Goal: Use online tool/utility: Utilize a website feature to perform a specific function

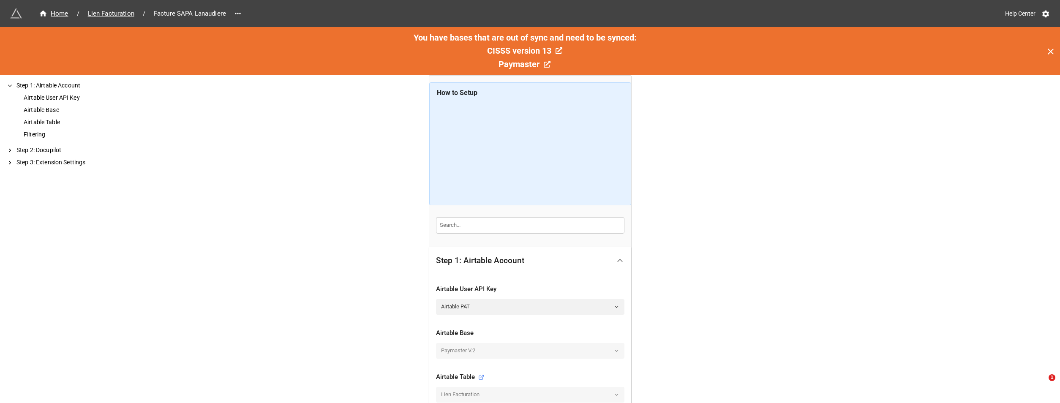
scroll to position [191, 0]
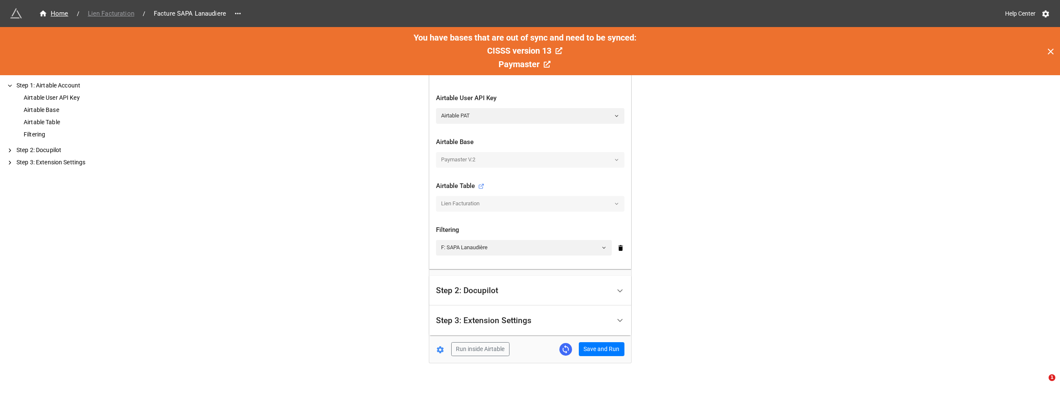
click at [96, 12] on span "Lien Facturation" at bounding box center [111, 14] width 57 height 10
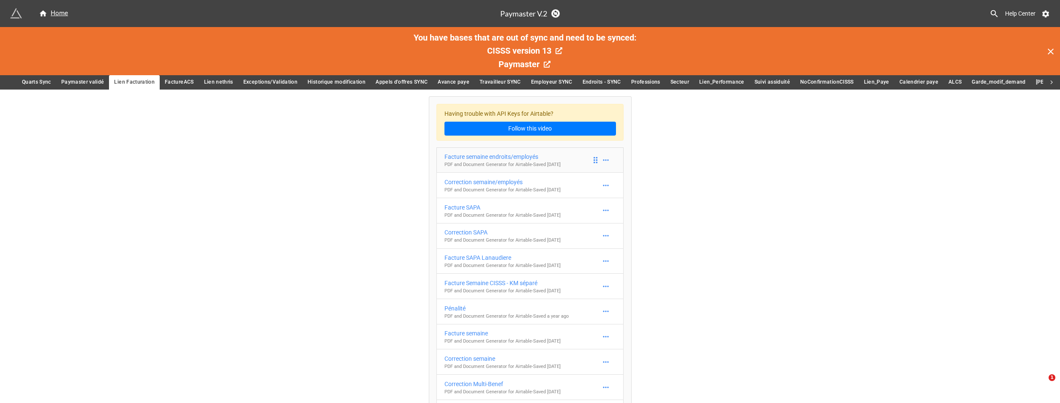
click at [514, 156] on div "Facture semaine endroits/employés" at bounding box center [502, 156] width 116 height 9
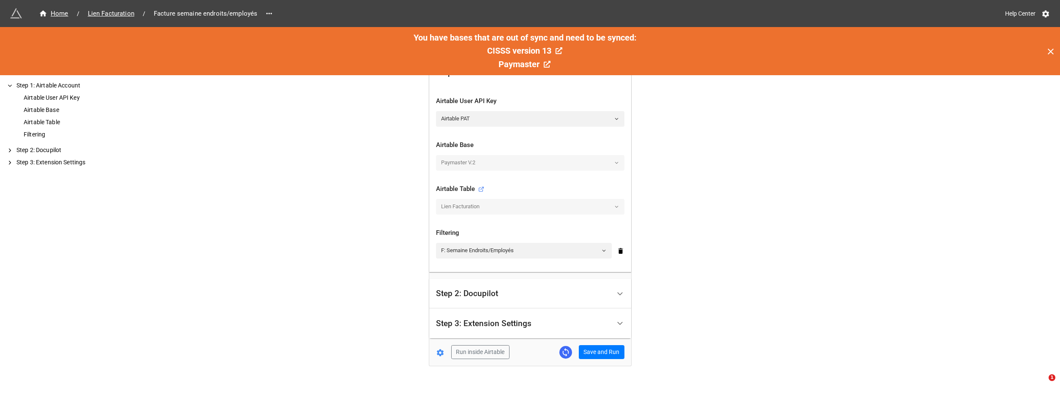
scroll to position [193, 0]
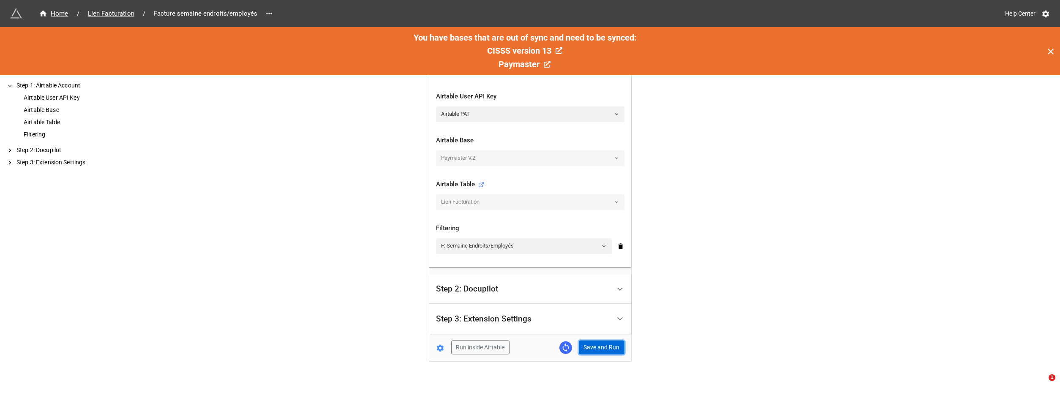
click at [599, 349] on button "Save and Run" at bounding box center [602, 348] width 46 height 14
click at [109, 13] on span "Lien Facturation" at bounding box center [111, 14] width 57 height 10
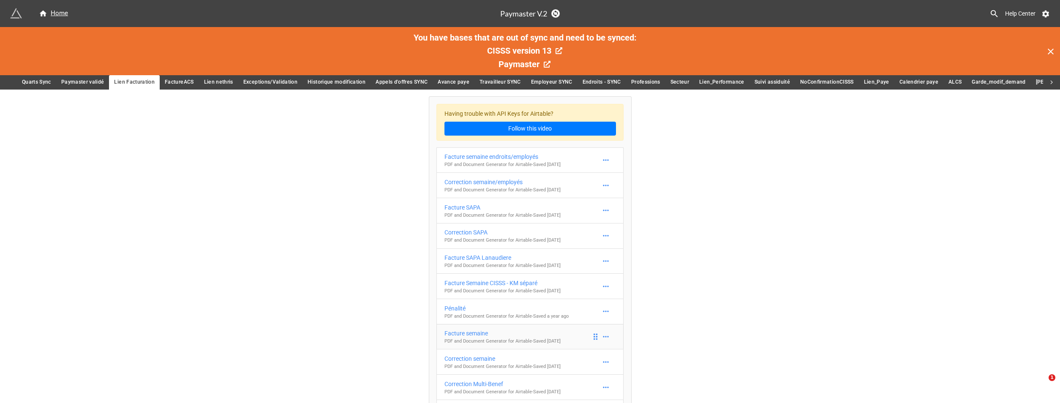
click at [518, 328] on link "Facture semaine PDF and Document Generator for Airtable - Saved [DATE]" at bounding box center [529, 337] width 187 height 26
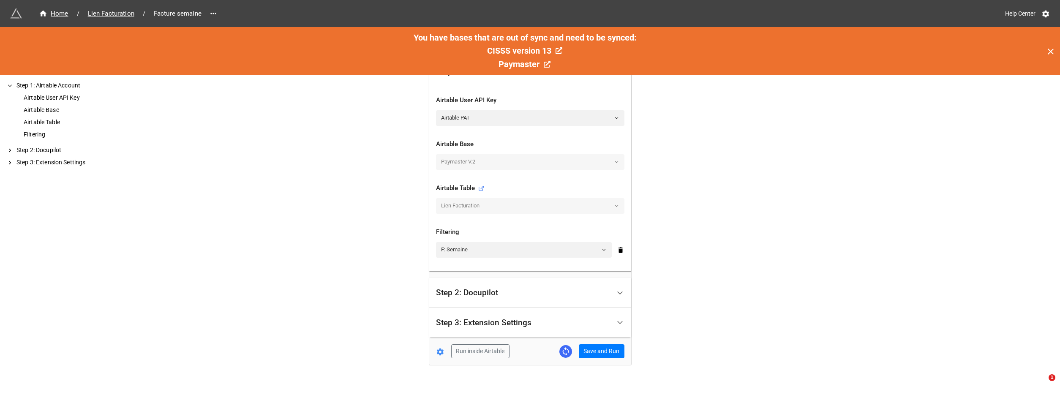
scroll to position [193, 0]
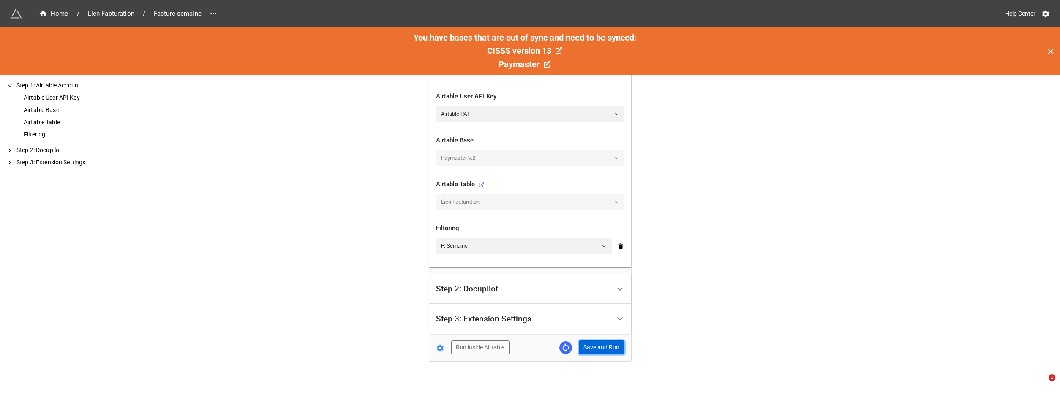
click at [605, 345] on button "Save and Run" at bounding box center [602, 348] width 46 height 14
click at [106, 13] on span "Lien Facturation" at bounding box center [111, 14] width 57 height 10
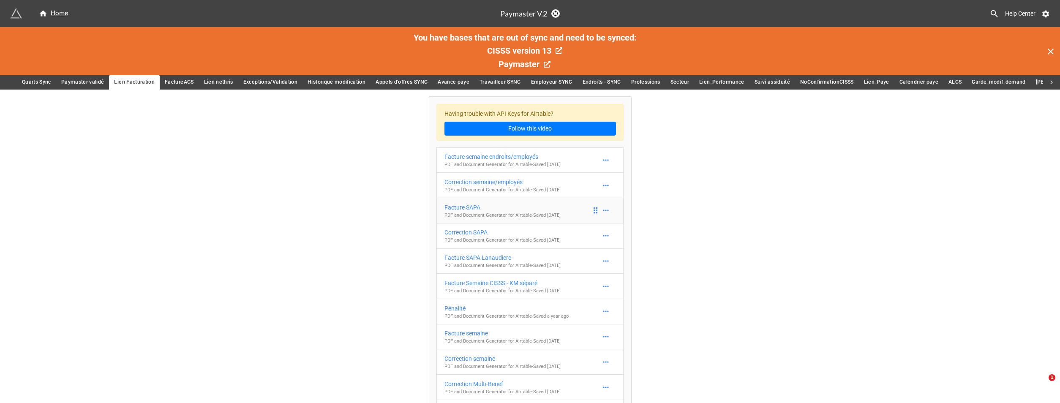
click at [509, 200] on link "Facture SAPA PDF and Document Generator for Airtable - Saved [DATE]" at bounding box center [529, 211] width 187 height 26
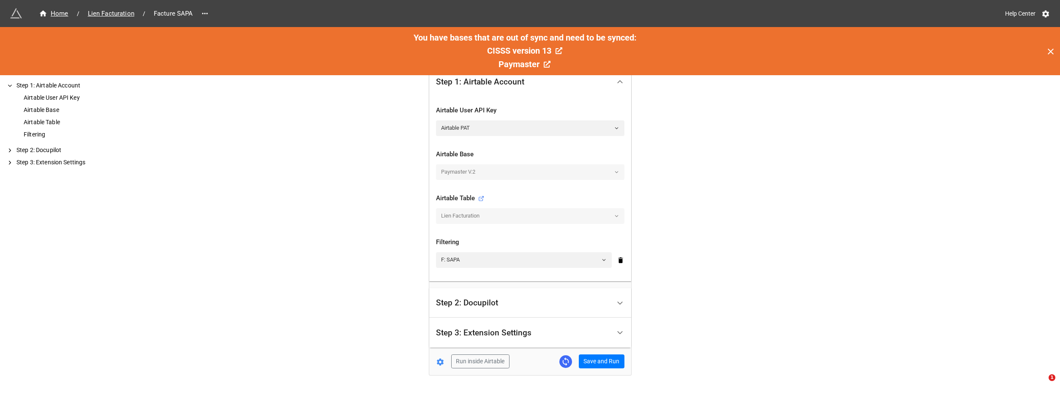
scroll to position [193, 0]
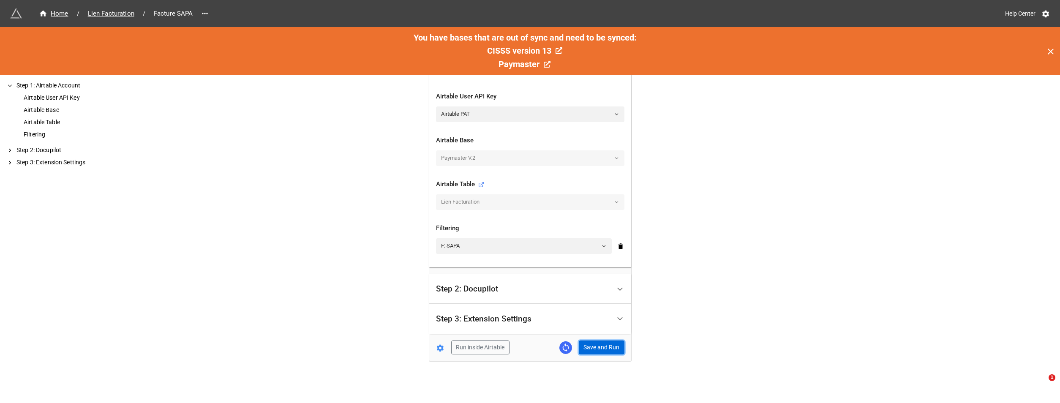
click at [598, 348] on button "Save and Run" at bounding box center [602, 348] width 46 height 14
